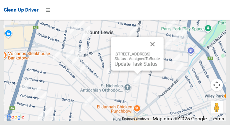
scroll to position [4445, 0]
click at [127, 67] on link "Update Task Status" at bounding box center [136, 64] width 43 height 6
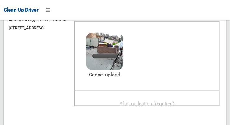
scroll to position [76, 0]
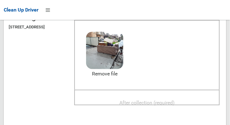
click at [175, 105] on span "After collection (required)" at bounding box center [146, 102] width 55 height 6
click at [160, 105] on span "After collection (required)" at bounding box center [146, 102] width 55 height 6
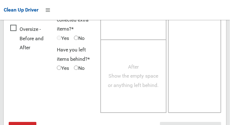
scroll to position [566, 0]
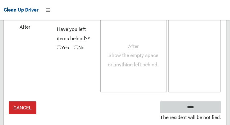
click at [205, 109] on input "****" at bounding box center [190, 106] width 61 height 11
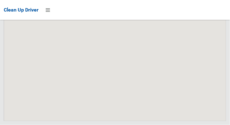
scroll to position [4448, 0]
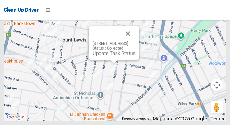
click at [135, 41] on button "Close" at bounding box center [127, 33] width 15 height 15
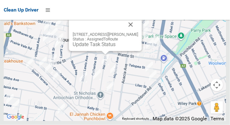
click at [103, 51] on div "64 Henry Street, PUNCHBOWL NSW 2196 Status : AssignedToRoute Update Task Status" at bounding box center [105, 34] width 73 height 34
click at [101, 47] on link "Update Task Status" at bounding box center [94, 44] width 43 height 6
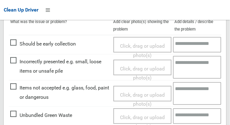
scroll to position [181, 0]
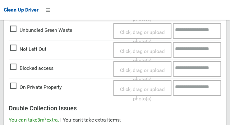
scroll to position [255, 0]
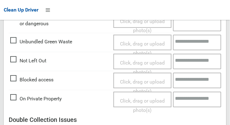
click at [152, 61] on span "Click, drag or upload photo(s)" at bounding box center [142, 67] width 45 height 15
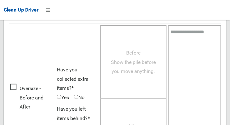
scroll to position [453, 0]
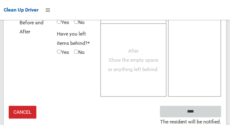
click at [206, 108] on input "****" at bounding box center [190, 111] width 61 height 11
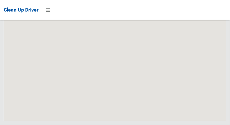
scroll to position [4448, 0]
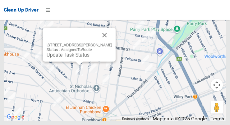
click at [73, 58] on link "Update Task Status" at bounding box center [68, 55] width 43 height 6
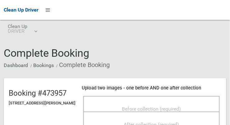
click at [174, 103] on div "Before collection (required)" at bounding box center [151, 104] width 136 height 16
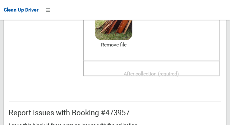
scroll to position [104, 0]
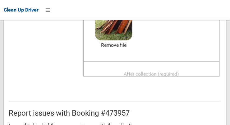
click at [179, 77] on span "After collection (required)" at bounding box center [151, 74] width 55 height 6
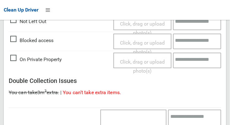
scroll to position [567, 0]
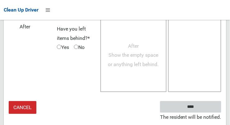
click at [204, 112] on input "****" at bounding box center [190, 106] width 61 height 11
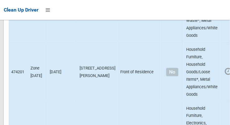
scroll to position [4448, 0]
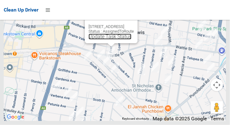
click at [101, 39] on link "Update Task Status" at bounding box center [110, 37] width 43 height 6
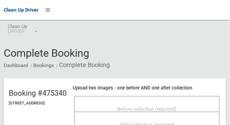
click at [176, 107] on span "Before collection (required)" at bounding box center [146, 109] width 59 height 6
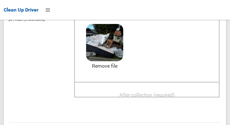
scroll to position [85, 0]
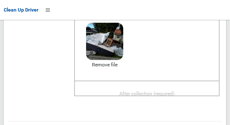
click at [175, 92] on span "After collection (required)" at bounding box center [146, 93] width 55 height 6
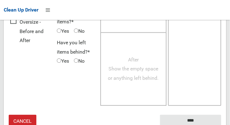
scroll to position [561, 0]
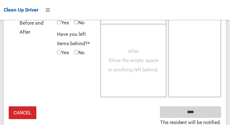
click at [208, 113] on input "****" at bounding box center [190, 111] width 61 height 11
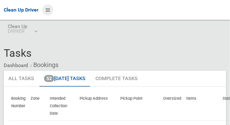
click at [48, 11] on icon at bounding box center [48, 10] width 4 height 11
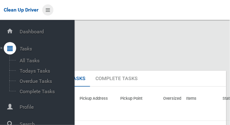
scroll to position [33, 0]
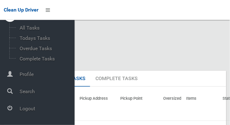
click at [13, 113] on icon at bounding box center [10, 108] width 6 height 12
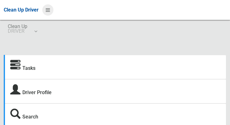
click at [49, 10] on icon at bounding box center [48, 10] width 4 height 11
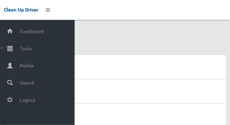
click at [11, 48] on icon at bounding box center [10, 48] width 6 height 12
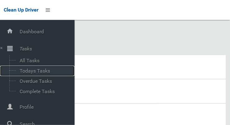
click at [25, 72] on span "Todays Tasks" at bounding box center [44, 71] width 52 height 6
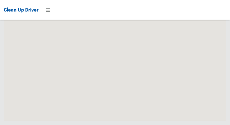
scroll to position [4471, 0]
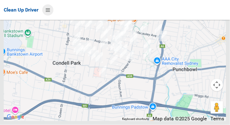
click at [48, 12] on icon at bounding box center [48, 10] width 4 height 11
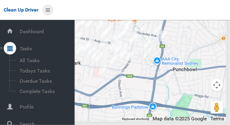
scroll to position [33, 0]
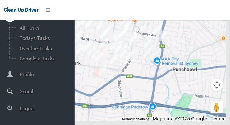
click at [13, 110] on icon at bounding box center [10, 108] width 6 height 12
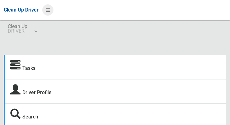
click at [47, 13] on icon at bounding box center [48, 10] width 4 height 11
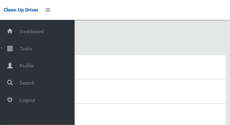
click at [13, 50] on icon at bounding box center [10, 48] width 6 height 12
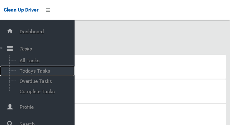
click at [26, 74] on span "Todays Tasks" at bounding box center [44, 71] width 52 height 6
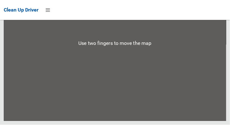
scroll to position [4649, 0]
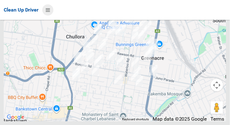
click at [46, 10] on icon at bounding box center [48, 10] width 4 height 11
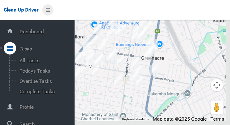
scroll to position [33, 0]
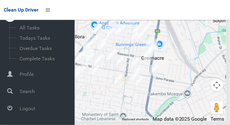
click at [12, 110] on div at bounding box center [10, 108] width 12 height 12
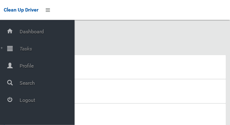
click at [13, 49] on icon at bounding box center [10, 48] width 6 height 12
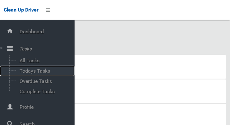
click at [27, 72] on span "Todays Tasks" at bounding box center [44, 71] width 52 height 6
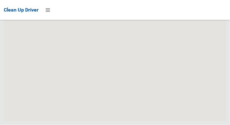
scroll to position [4448, 0]
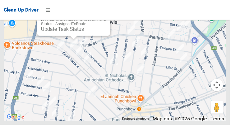
click at [68, 32] on link "Update Task Status" at bounding box center [62, 29] width 43 height 6
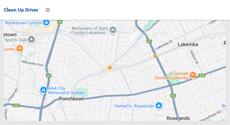
scroll to position [4448, 0]
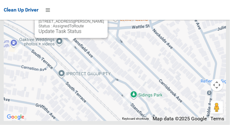
click at [104, 19] on button "Close" at bounding box center [96, 11] width 15 height 15
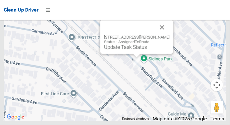
scroll to position [4449, 0]
click at [125, 50] on link "Update Task Status" at bounding box center [125, 47] width 43 height 6
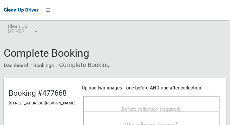
click at [163, 106] on span "Before collection (required)" at bounding box center [151, 109] width 59 height 6
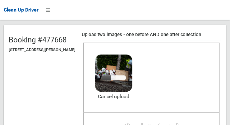
scroll to position [54, 0]
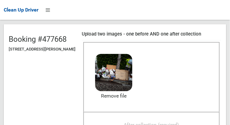
click at [176, 122] on span "After collection (required)" at bounding box center [151, 124] width 55 height 6
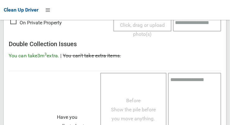
scroll to position [561, 0]
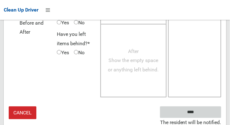
click at [211, 113] on input "****" at bounding box center [190, 111] width 61 height 11
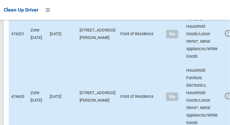
scroll to position [4345, 0]
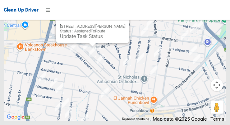
click at [64, 39] on link "Update Task Status" at bounding box center [81, 36] width 43 height 6
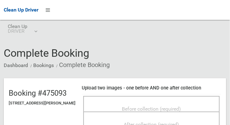
click at [181, 106] on span "Before collection (required)" at bounding box center [151, 109] width 59 height 6
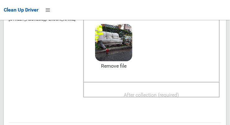
scroll to position [84, 0]
click at [179, 95] on span "After collection (required)" at bounding box center [151, 95] width 55 height 6
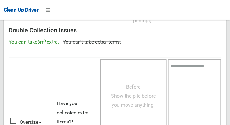
scroll to position [561, 0]
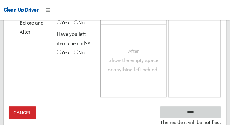
click at [204, 113] on input "****" at bounding box center [190, 111] width 61 height 11
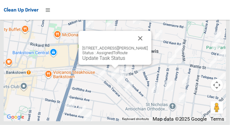
scroll to position [4345, 0]
click at [107, 61] on link "Update Task Status" at bounding box center [103, 58] width 43 height 6
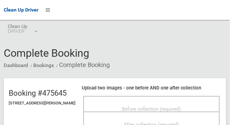
click at [179, 106] on span "Before collection (required)" at bounding box center [151, 109] width 59 height 6
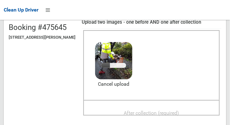
scroll to position [66, 0]
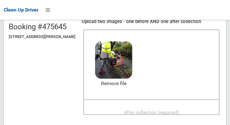
click at [179, 109] on span "After collection (required)" at bounding box center [151, 112] width 55 height 6
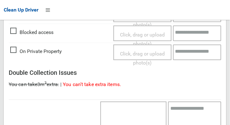
scroll to position [561, 0]
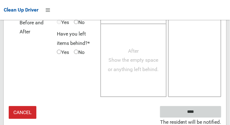
click at [202, 112] on input "****" at bounding box center [190, 111] width 61 height 11
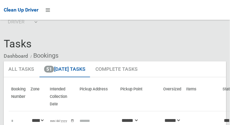
scroll to position [9, 0]
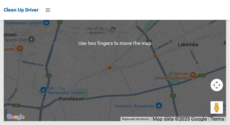
scroll to position [4345, 0]
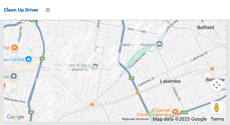
click at [159, 121] on div at bounding box center [115, 43] width 222 height 155
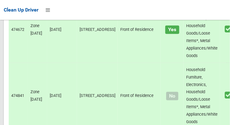
scroll to position [0, 0]
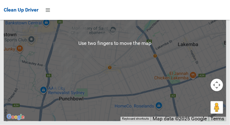
scroll to position [4342, 0]
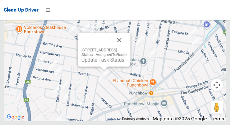
click at [127, 48] on button "Close" at bounding box center [119, 40] width 15 height 15
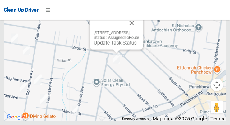
click at [139, 30] on button "Close" at bounding box center [131, 23] width 15 height 15
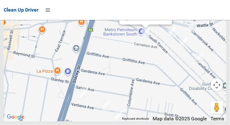
click at [135, 21] on link "Update Task Status" at bounding box center [144, 18] width 43 height 6
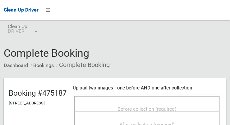
click at [161, 106] on span "Before collection (required)" at bounding box center [146, 109] width 59 height 6
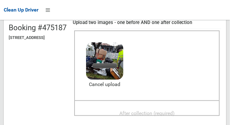
scroll to position [66, 0]
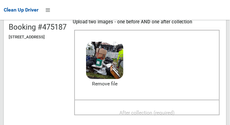
click at [169, 111] on span "After collection (required)" at bounding box center [146, 112] width 55 height 6
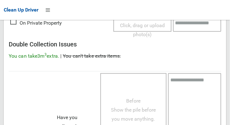
scroll to position [561, 0]
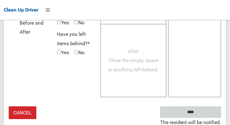
click at [208, 116] on input "****" at bounding box center [190, 111] width 61 height 11
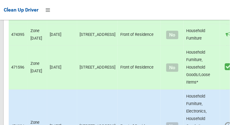
scroll to position [4345, 0]
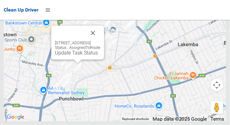
click at [100, 40] on button "Close" at bounding box center [92, 32] width 15 height 15
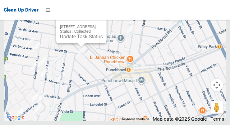
click at [103, 24] on button "Close" at bounding box center [95, 16] width 15 height 15
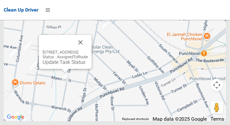
click at [88, 50] on button "Close" at bounding box center [80, 42] width 15 height 15
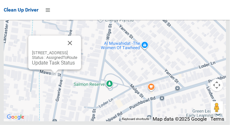
click at [77, 50] on button "Close" at bounding box center [69, 42] width 15 height 15
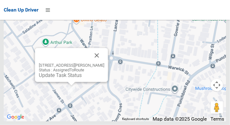
click at [104, 63] on button "Close" at bounding box center [96, 55] width 15 height 15
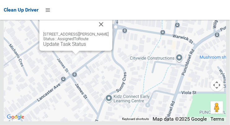
click at [109, 32] on button "Close" at bounding box center [101, 24] width 15 height 15
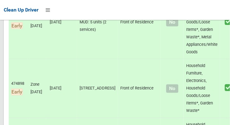
scroll to position [0, 0]
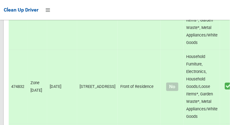
scroll to position [4345, 0]
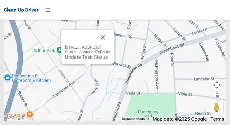
click at [82, 60] on link "Update Task Status" at bounding box center [86, 57] width 43 height 6
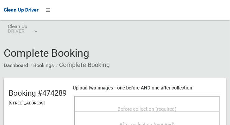
click at [172, 106] on span "Before collection (required)" at bounding box center [146, 109] width 59 height 6
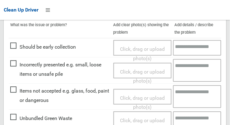
scroll to position [178, 0]
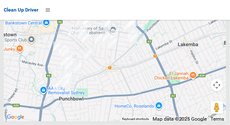
scroll to position [3811, 0]
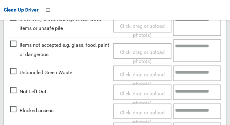
scroll to position [224, 0]
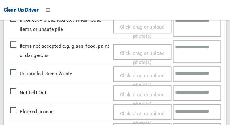
click at [15, 91] on span "Not Left Out" at bounding box center [28, 92] width 36 height 9
click at [151, 93] on span "Click, drag or upload photo(s)" at bounding box center [142, 98] width 45 height 15
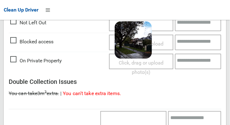
scroll to position [453, 0]
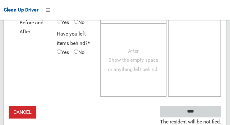
click at [208, 113] on input "****" at bounding box center [190, 111] width 61 height 11
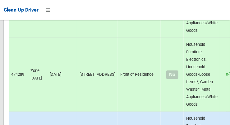
scroll to position [4345, 0]
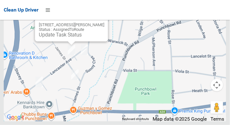
click at [67, 38] on link "Update Task Status" at bounding box center [60, 35] width 43 height 6
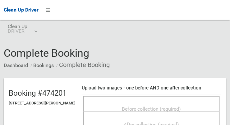
click at [181, 106] on span "Before collection (required)" at bounding box center [151, 109] width 59 height 6
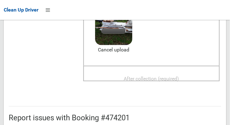
scroll to position [100, 0]
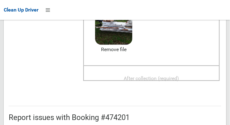
click at [155, 78] on span "After collection (required)" at bounding box center [151, 78] width 55 height 6
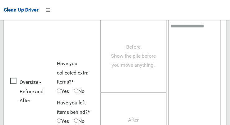
scroll to position [561, 0]
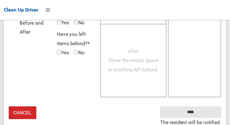
click at [204, 117] on small "The resident will be notified." at bounding box center [190, 121] width 61 height 9
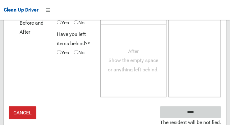
click at [203, 111] on input "****" at bounding box center [190, 111] width 61 height 11
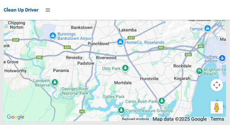
scroll to position [3939, 0]
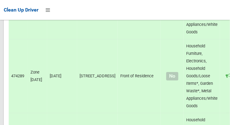
scroll to position [4345, 0]
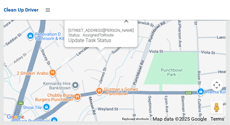
click at [132, 28] on button "Close" at bounding box center [126, 20] width 15 height 15
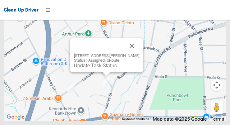
click at [100, 68] on link "Update Task Status" at bounding box center [95, 65] width 43 height 6
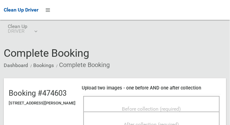
click at [141, 98] on div "Before collection (required)" at bounding box center [151, 104] width 136 height 16
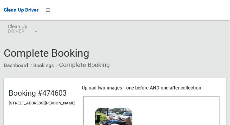
scroll to position [59, 0]
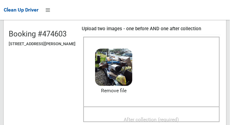
click at [168, 120] on span "After collection (required)" at bounding box center [151, 119] width 55 height 6
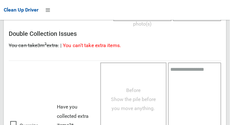
scroll to position [561, 0]
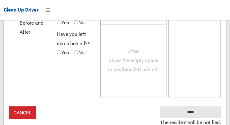
click at [210, 117] on small "The resident will be notified." at bounding box center [190, 121] width 61 height 9
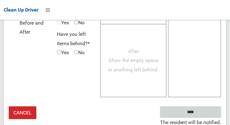
click at [210, 112] on input "****" at bounding box center [190, 111] width 61 height 11
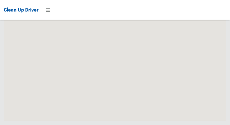
scroll to position [4345, 0]
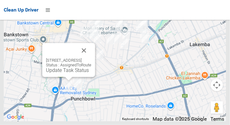
click at [60, 73] on link "Update Task Status" at bounding box center [67, 70] width 43 height 6
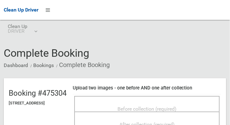
click at [176, 106] on span "Before collection (required)" at bounding box center [146, 109] width 59 height 6
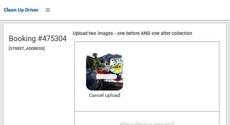
scroll to position [59, 0]
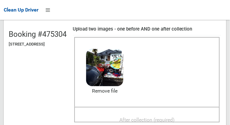
click at [174, 116] on span "After collection (required)" at bounding box center [146, 119] width 55 height 6
click at [151, 118] on span "After collection (required)" at bounding box center [146, 119] width 55 height 6
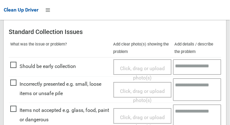
scroll to position [561, 0]
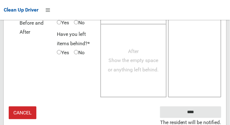
click at [208, 117] on small "The resident will be notified." at bounding box center [190, 121] width 61 height 9
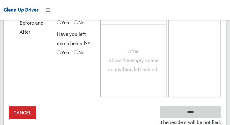
click at [208, 111] on input "****" at bounding box center [190, 111] width 61 height 11
